Goal: Find specific page/section: Find specific page/section

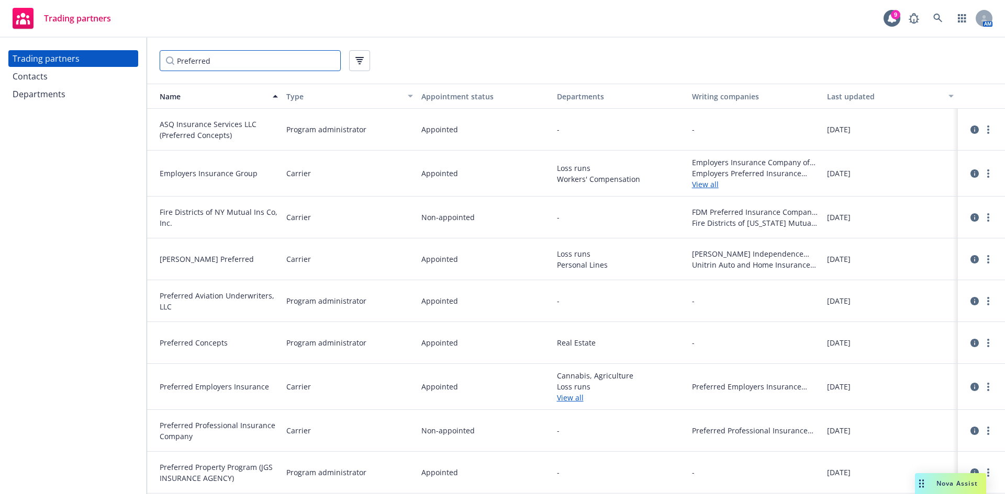
drag, startPoint x: 217, startPoint y: 64, endPoint x: 118, endPoint y: 57, distance: 99.7
click at [118, 57] on div "Trading partners Contacts Departments Preferred Name Type Appointment status De…" at bounding box center [502, 266] width 1005 height 457
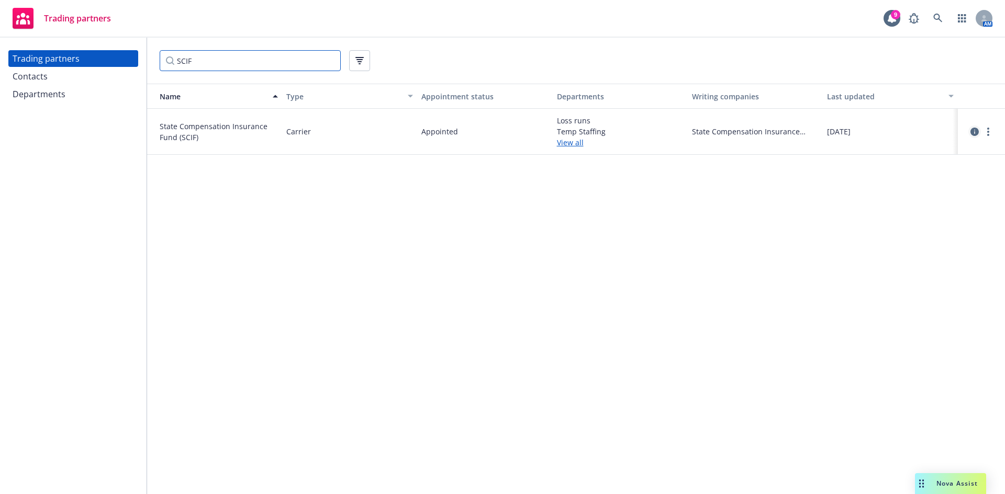
type input "SCIF"
click at [971, 129] on icon "circleInformation" at bounding box center [974, 132] width 8 height 8
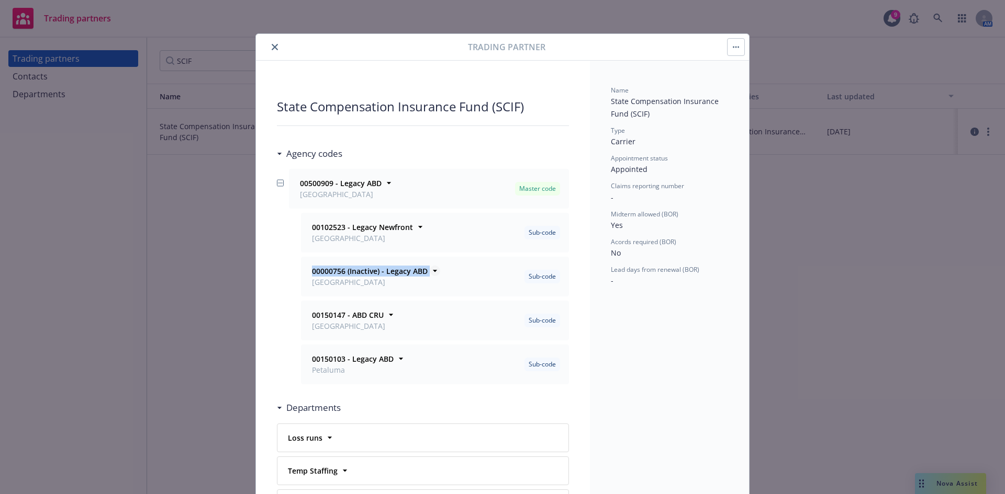
drag, startPoint x: 308, startPoint y: 268, endPoint x: 432, endPoint y: 268, distance: 123.5
click at [427, 268] on span "00000756 (Inactive) - Legacy ABD" at bounding box center [370, 271] width 116 height 11
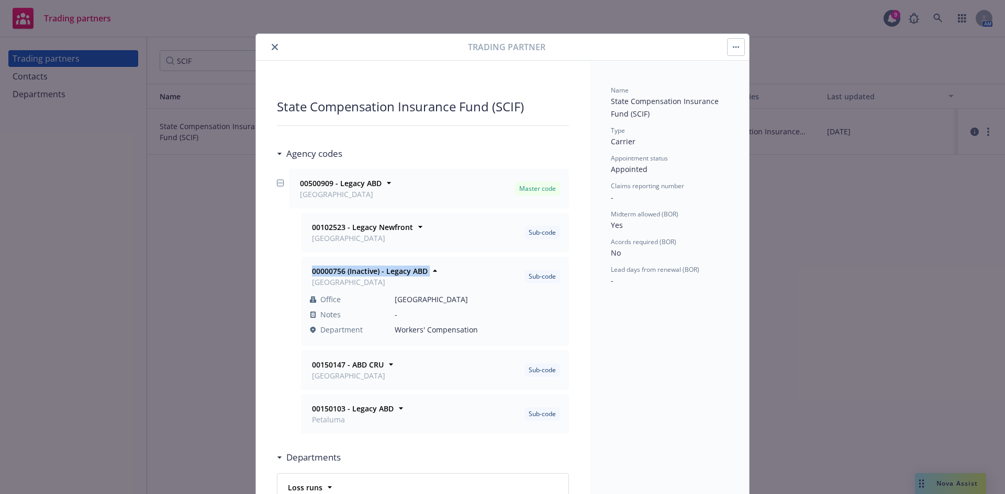
click at [272, 50] on icon "close" at bounding box center [275, 47] width 6 height 6
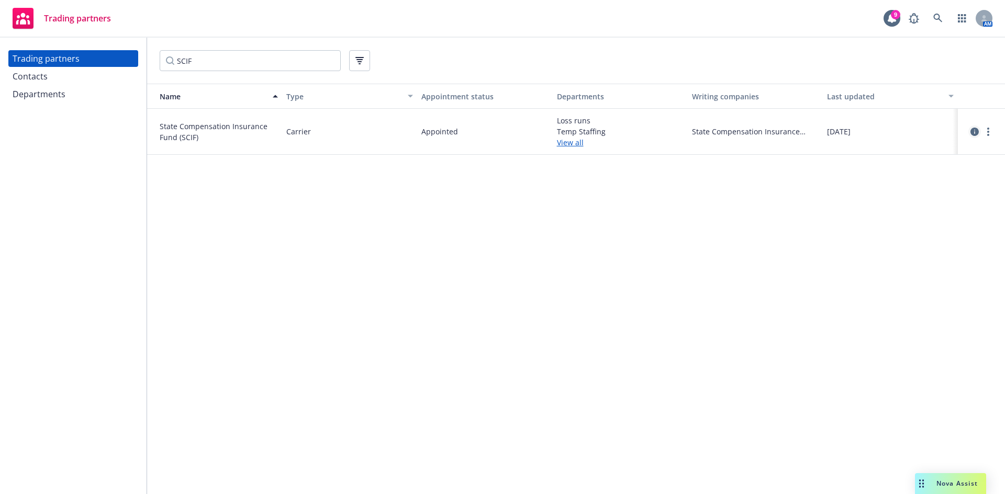
click at [976, 133] on icon "circleInformation" at bounding box center [974, 132] width 8 height 8
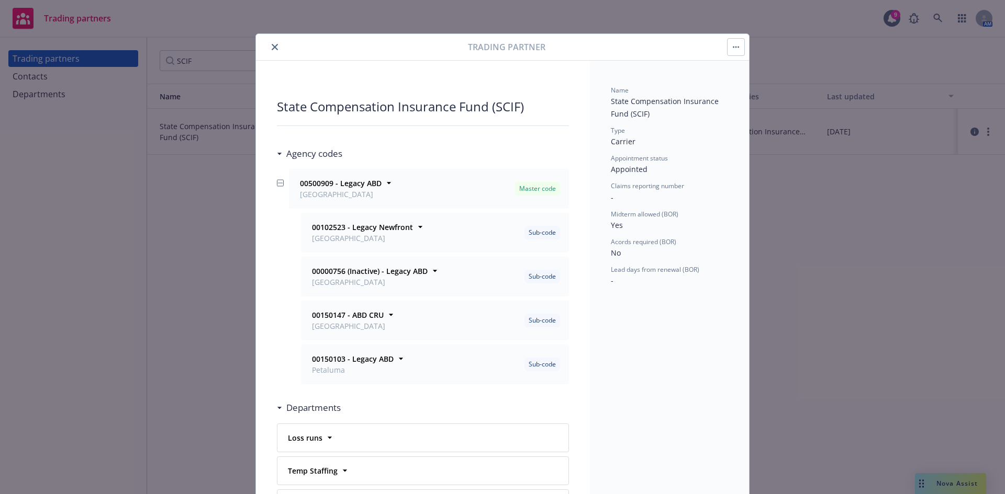
scroll to position [31, 0]
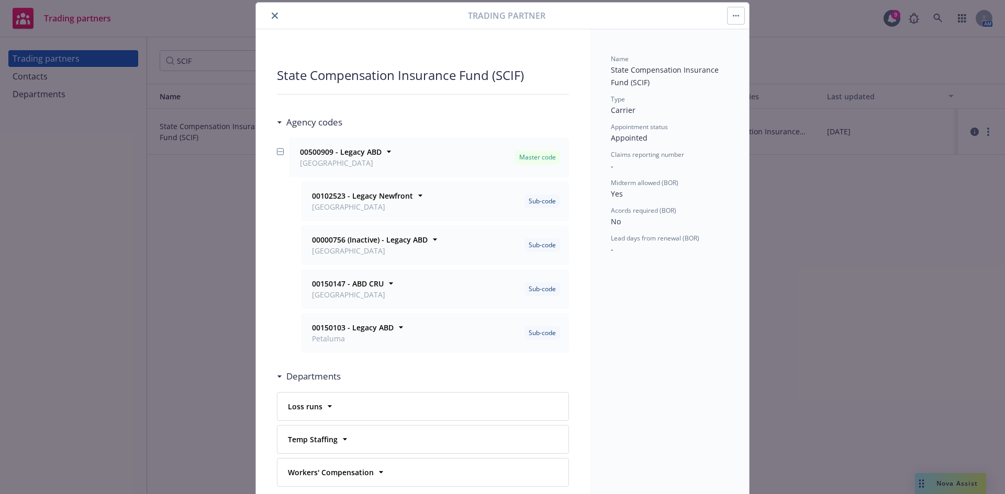
click at [271, 19] on button "close" at bounding box center [274, 15] width 13 height 13
